Goal: Task Accomplishment & Management: Manage account settings

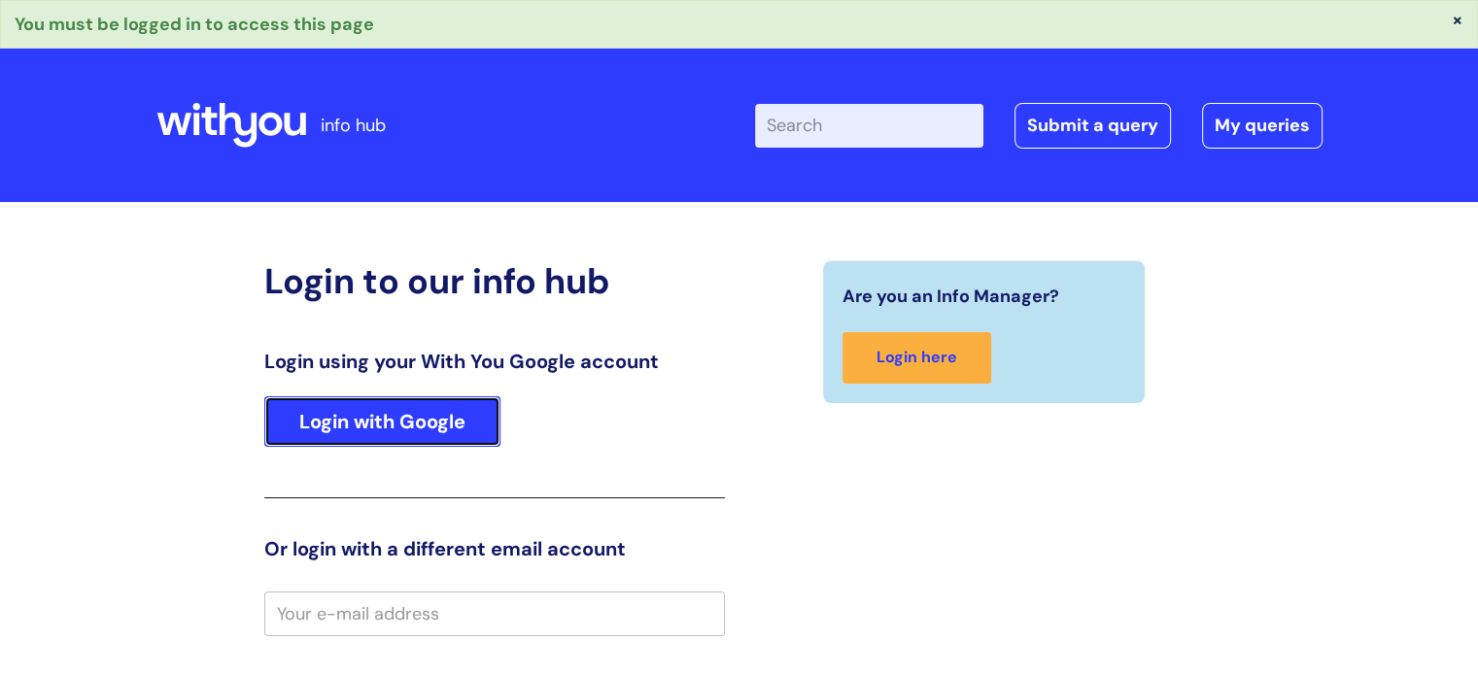
click at [373, 432] on link "Login with Google" at bounding box center [382, 421] width 236 height 51
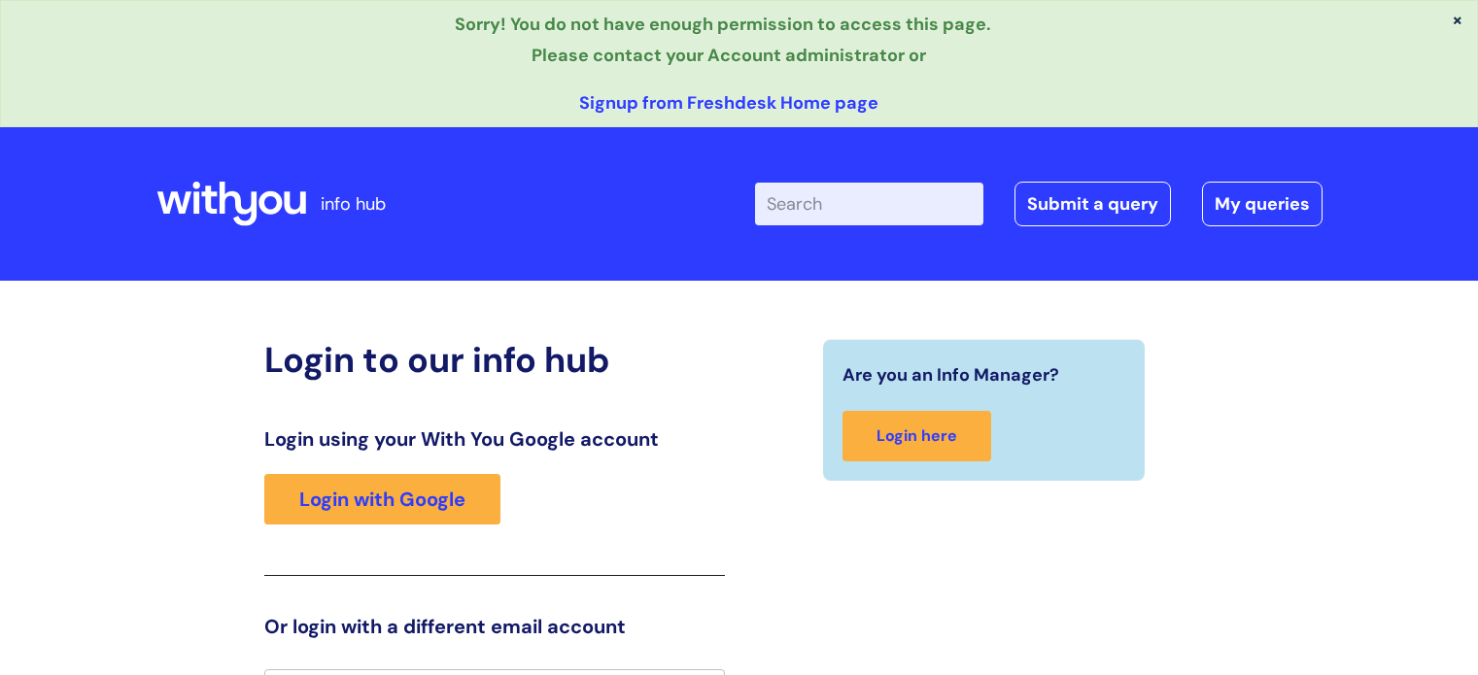
scroll to position [39, 0]
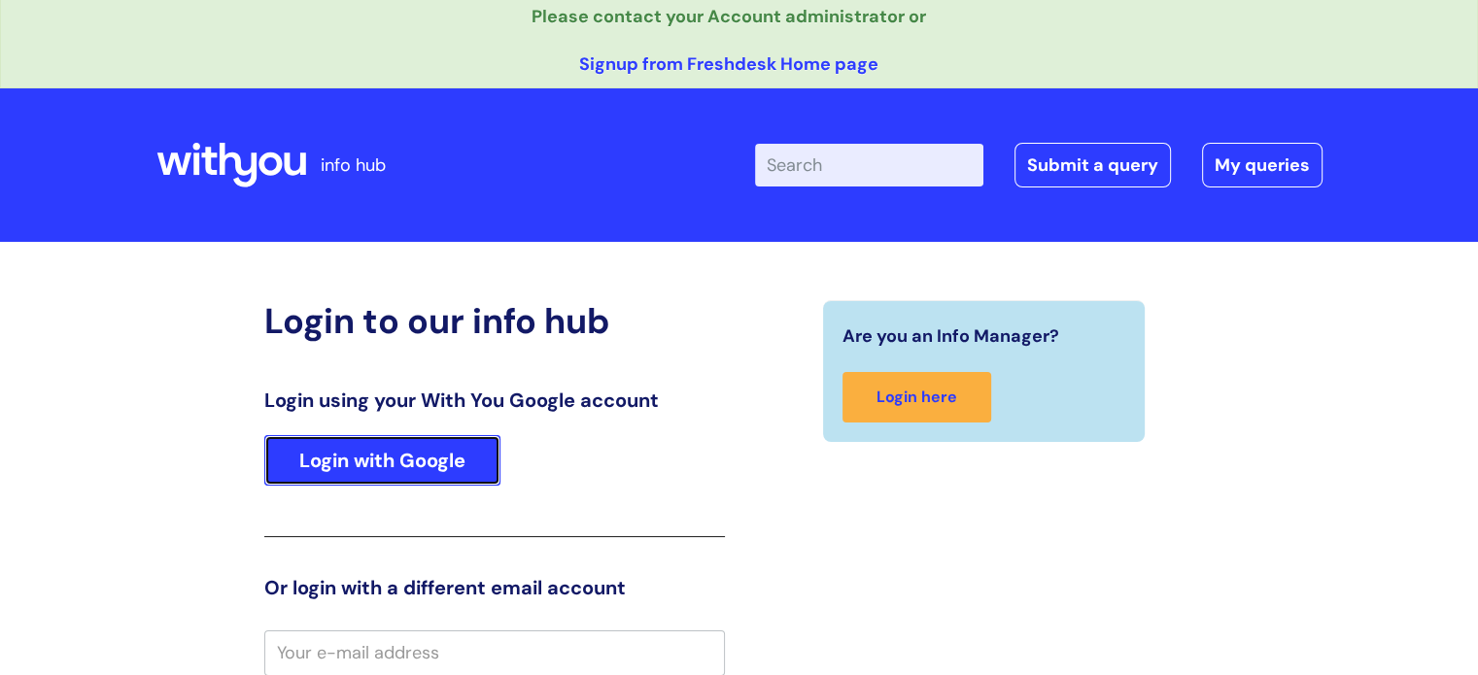
click at [375, 473] on link "Login with Google" at bounding box center [382, 460] width 236 height 51
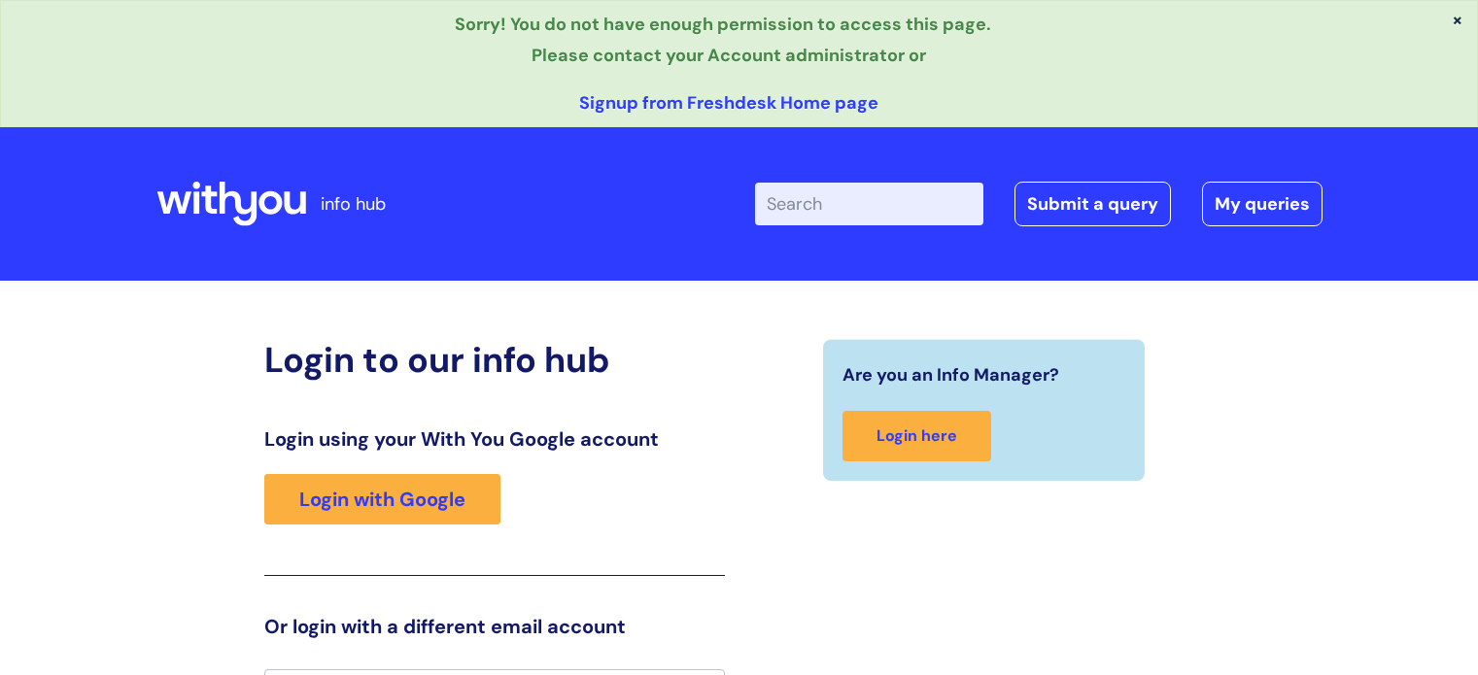
scroll to position [39, 0]
